Goal: Check status: Check status

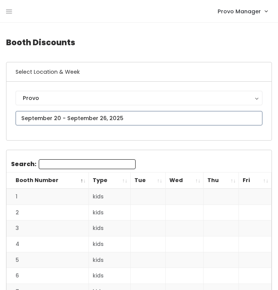
click at [102, 118] on input "text" at bounding box center [139, 118] width 247 height 14
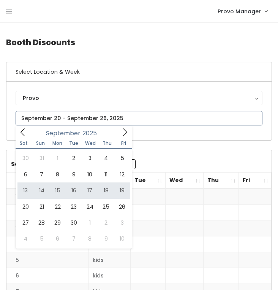
type input "September 13 to September 19"
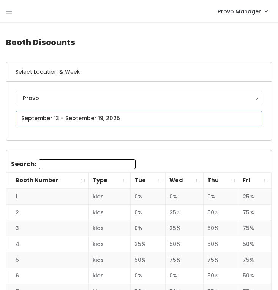
click at [98, 120] on input "text" at bounding box center [139, 118] width 247 height 14
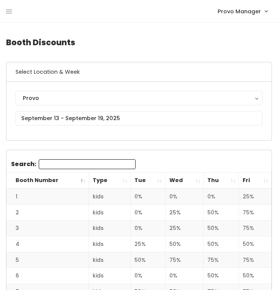
click at [190, 140] on div "Provo Provo" at bounding box center [138, 111] width 265 height 58
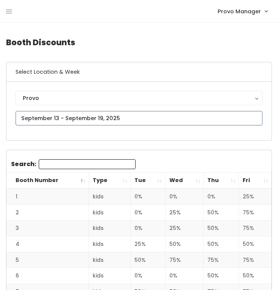
click at [64, 120] on input "text" at bounding box center [139, 118] width 247 height 14
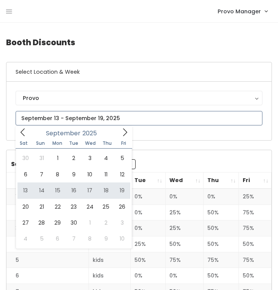
type input "September 13 to September 19"
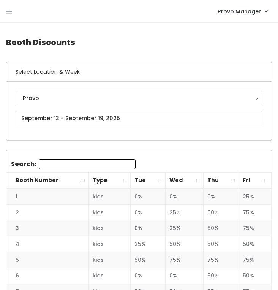
click at [234, 178] on th "Thu" at bounding box center [221, 180] width 35 height 16
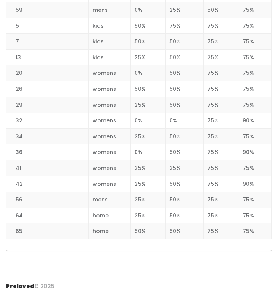
scroll to position [983, 0]
